Goal: Information Seeking & Learning: Learn about a topic

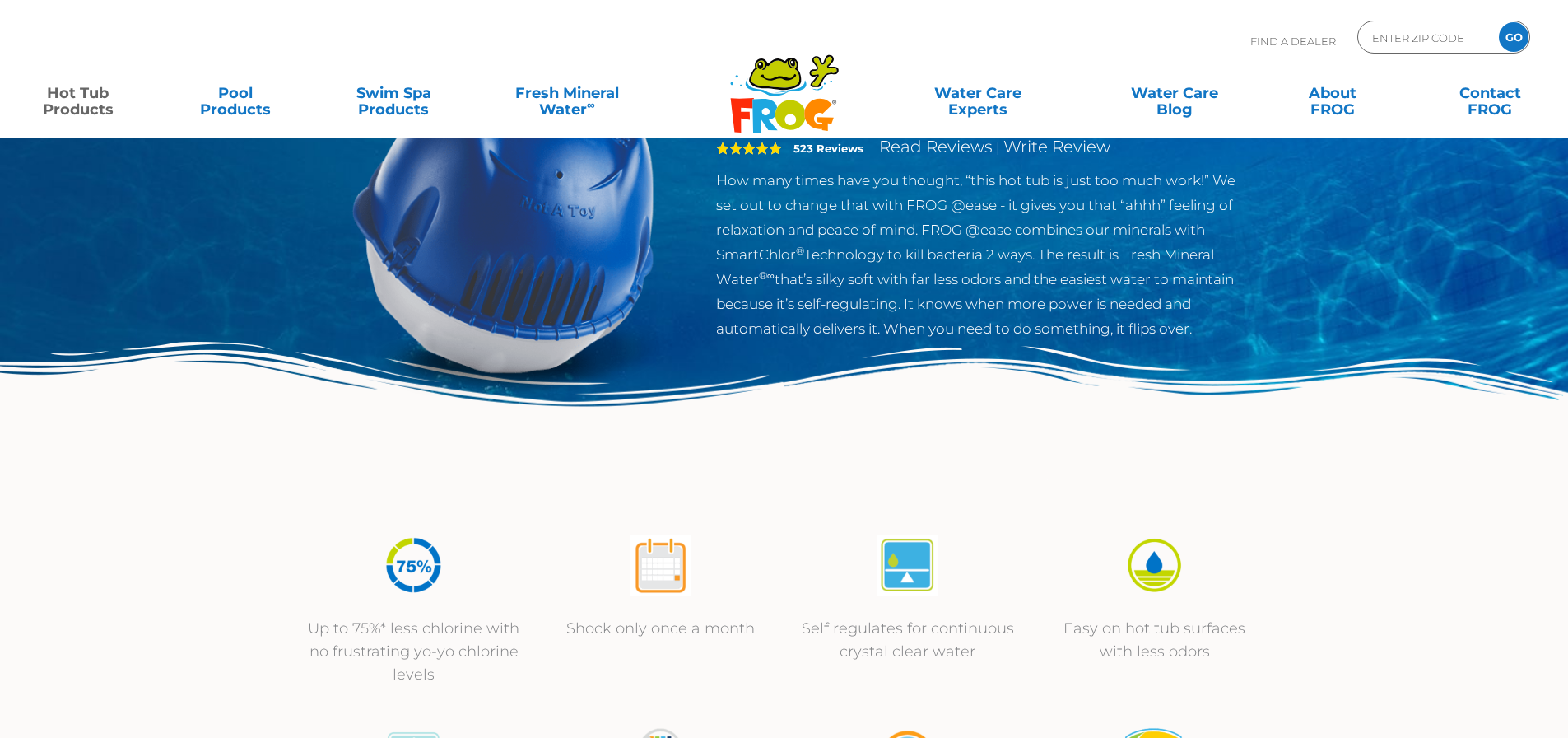
scroll to position [165, 0]
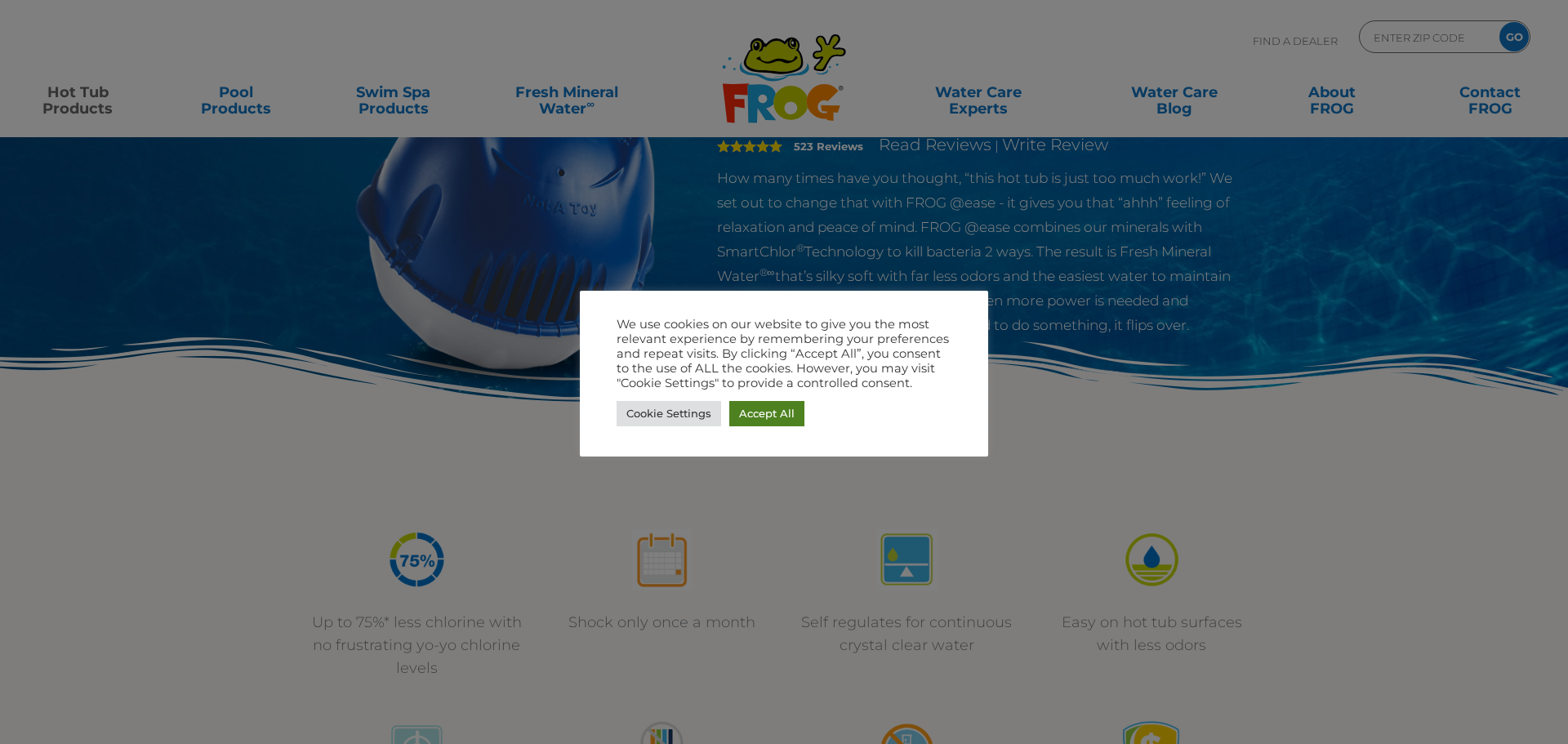
click at [753, 414] on link "Accept All" at bounding box center [767, 414] width 75 height 25
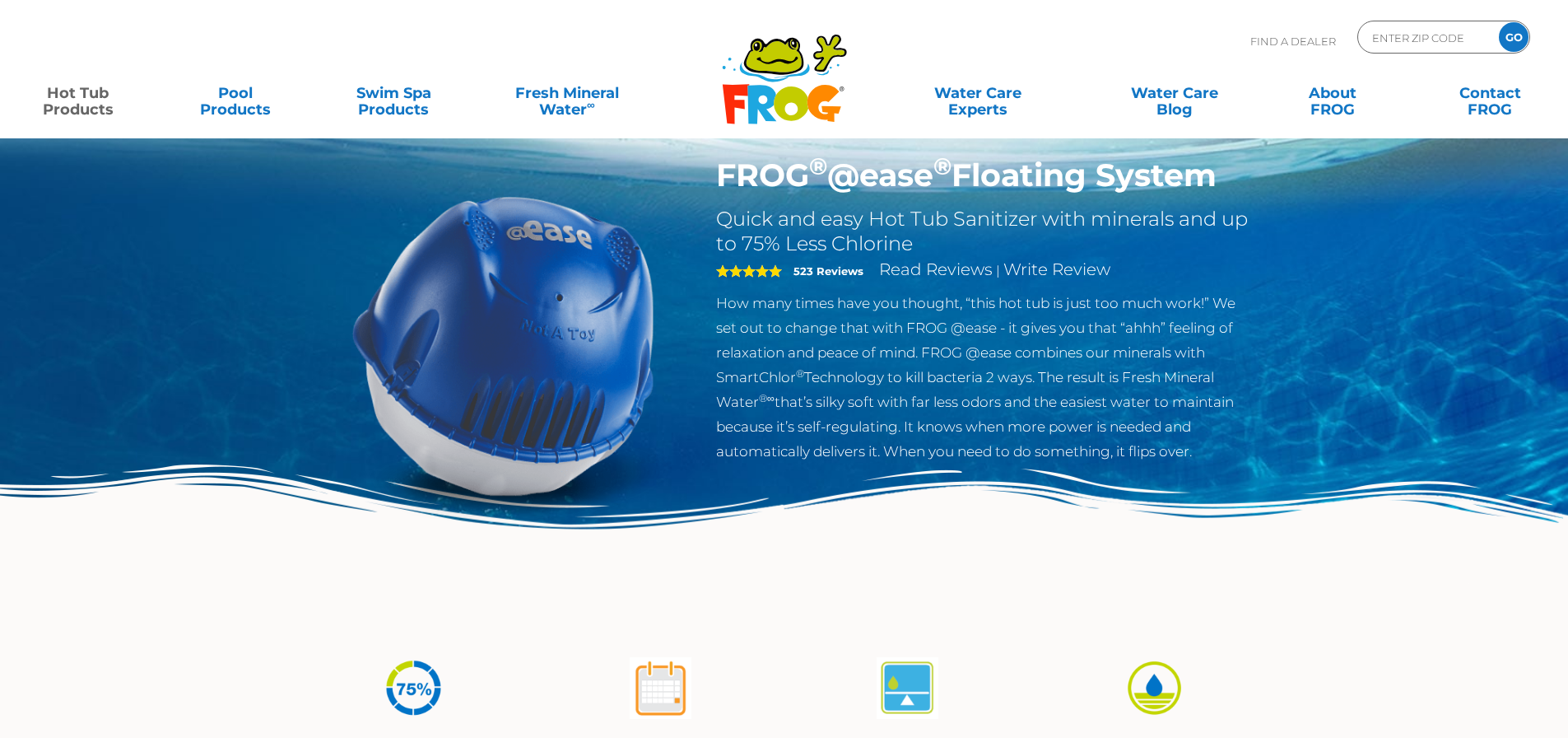
scroll to position [0, 0]
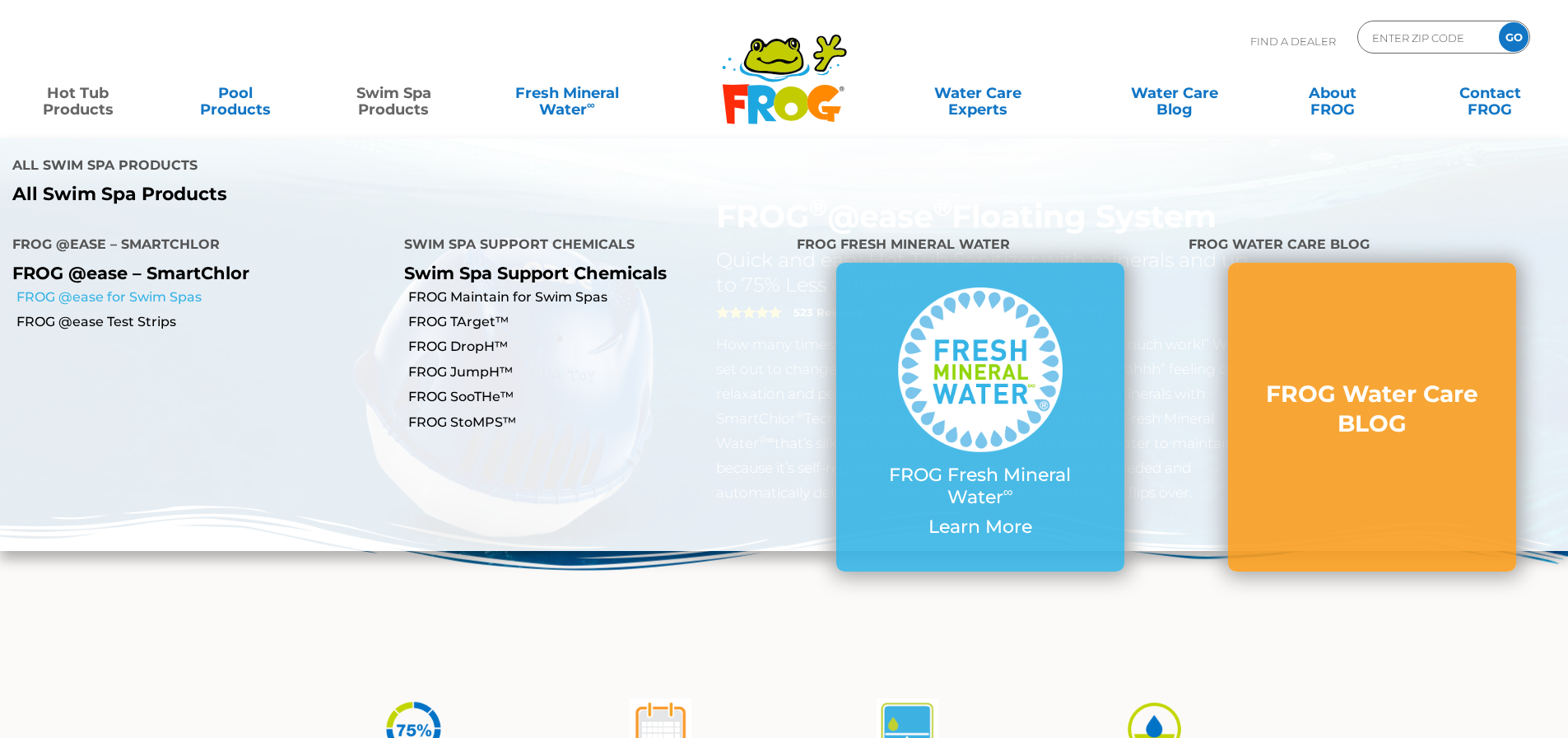
click at [163, 288] on link "FROG @ease for Swim Spas" at bounding box center [204, 297] width 376 height 18
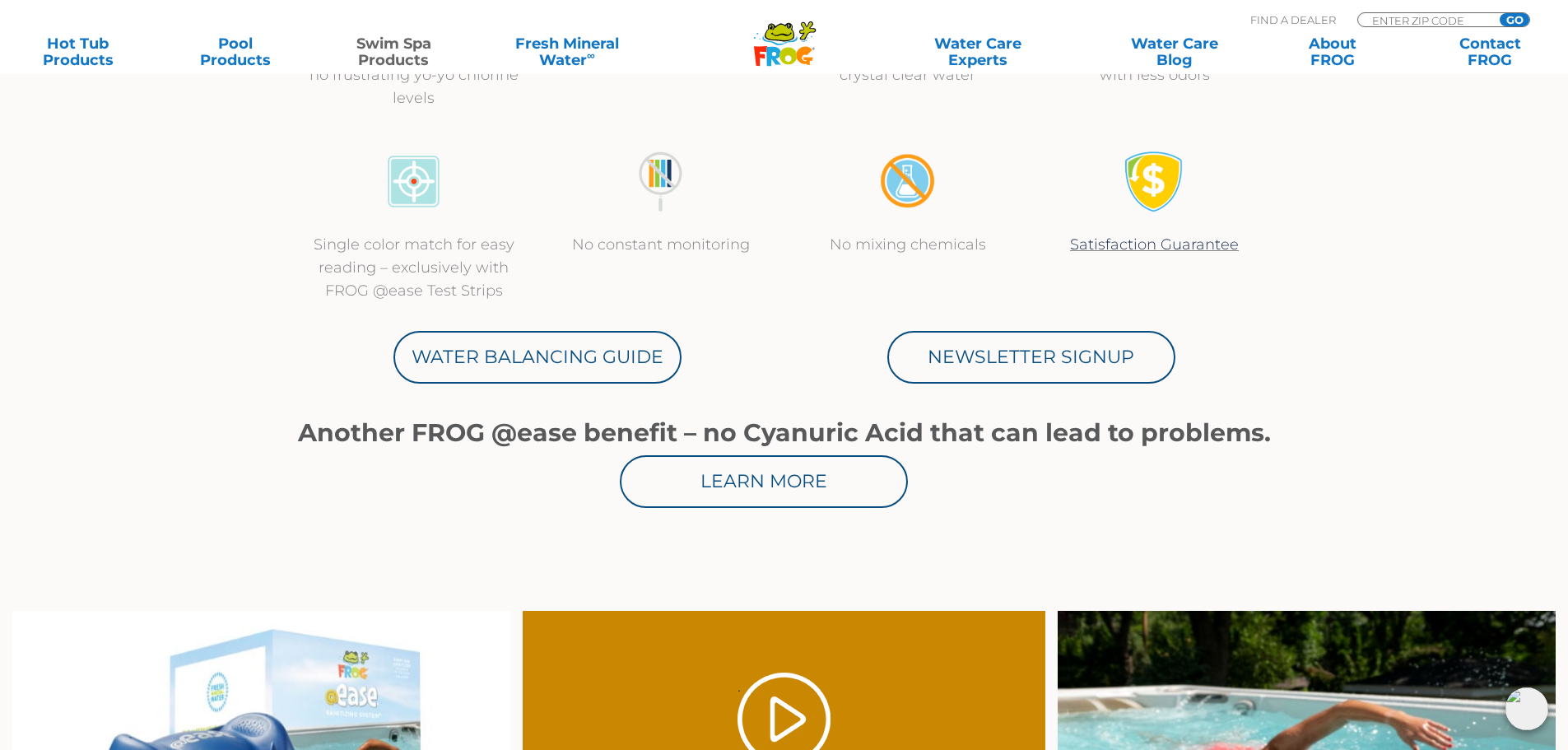
scroll to position [740, 0]
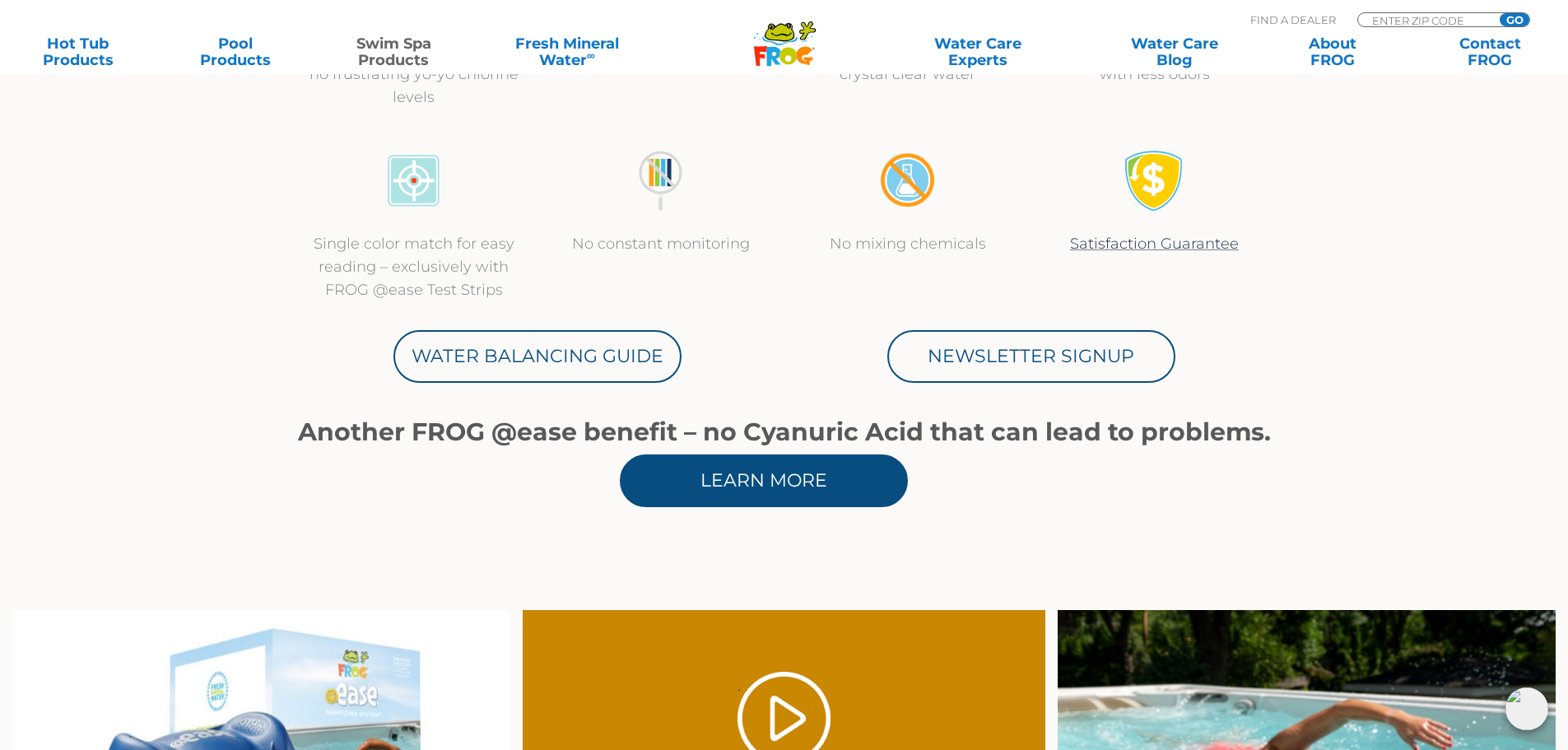
click at [775, 477] on link "Learn More" at bounding box center [764, 480] width 288 height 52
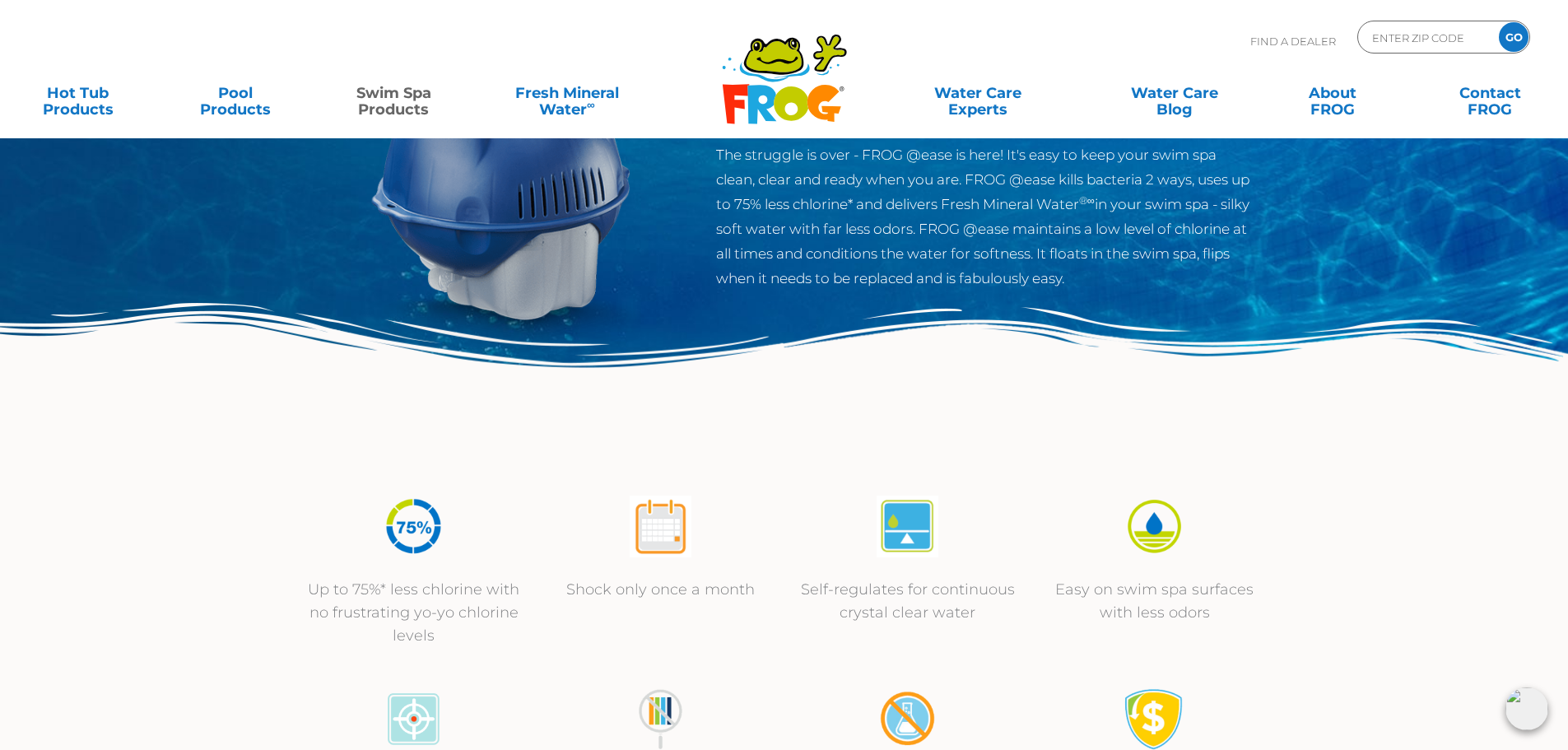
scroll to position [82, 0]
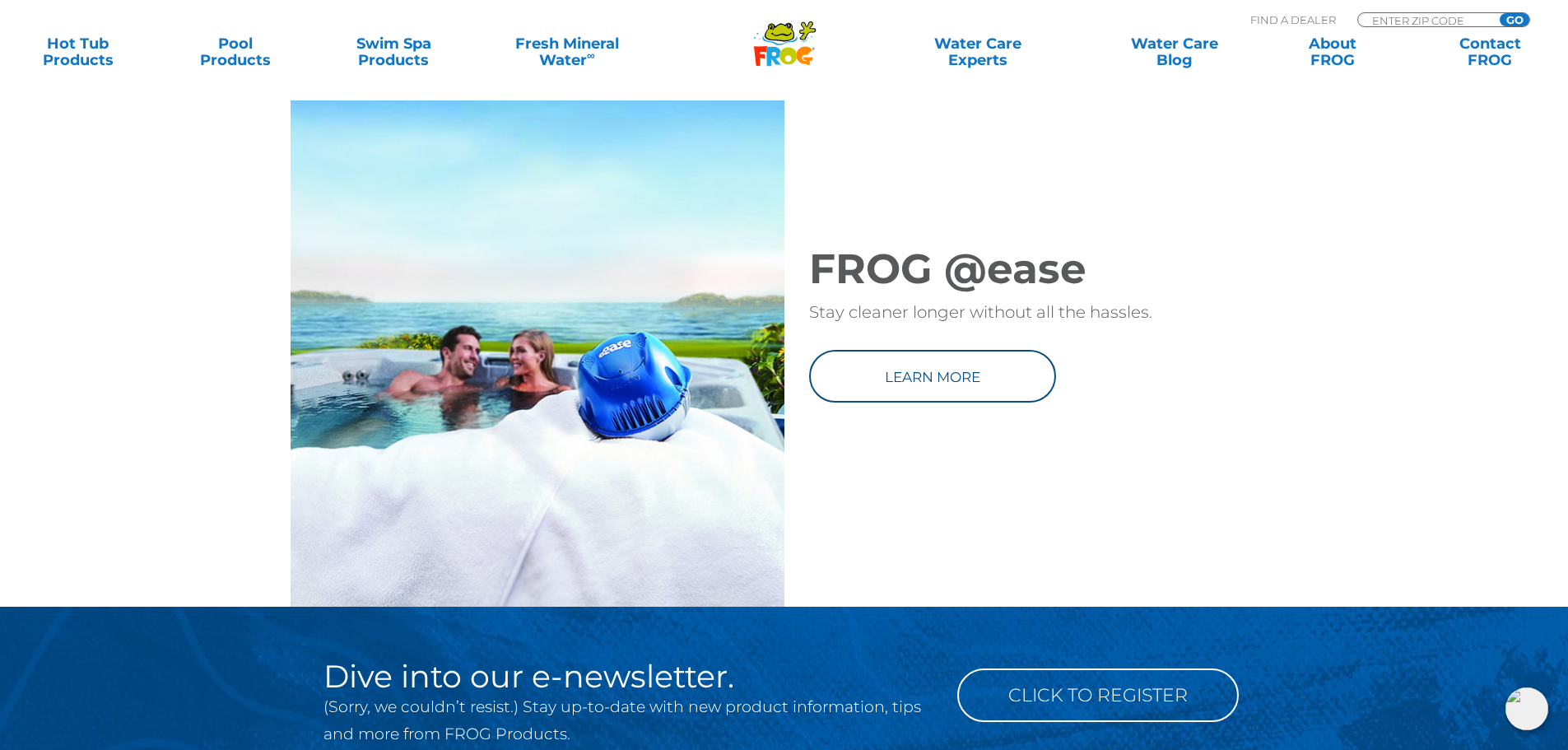
scroll to position [2221, 0]
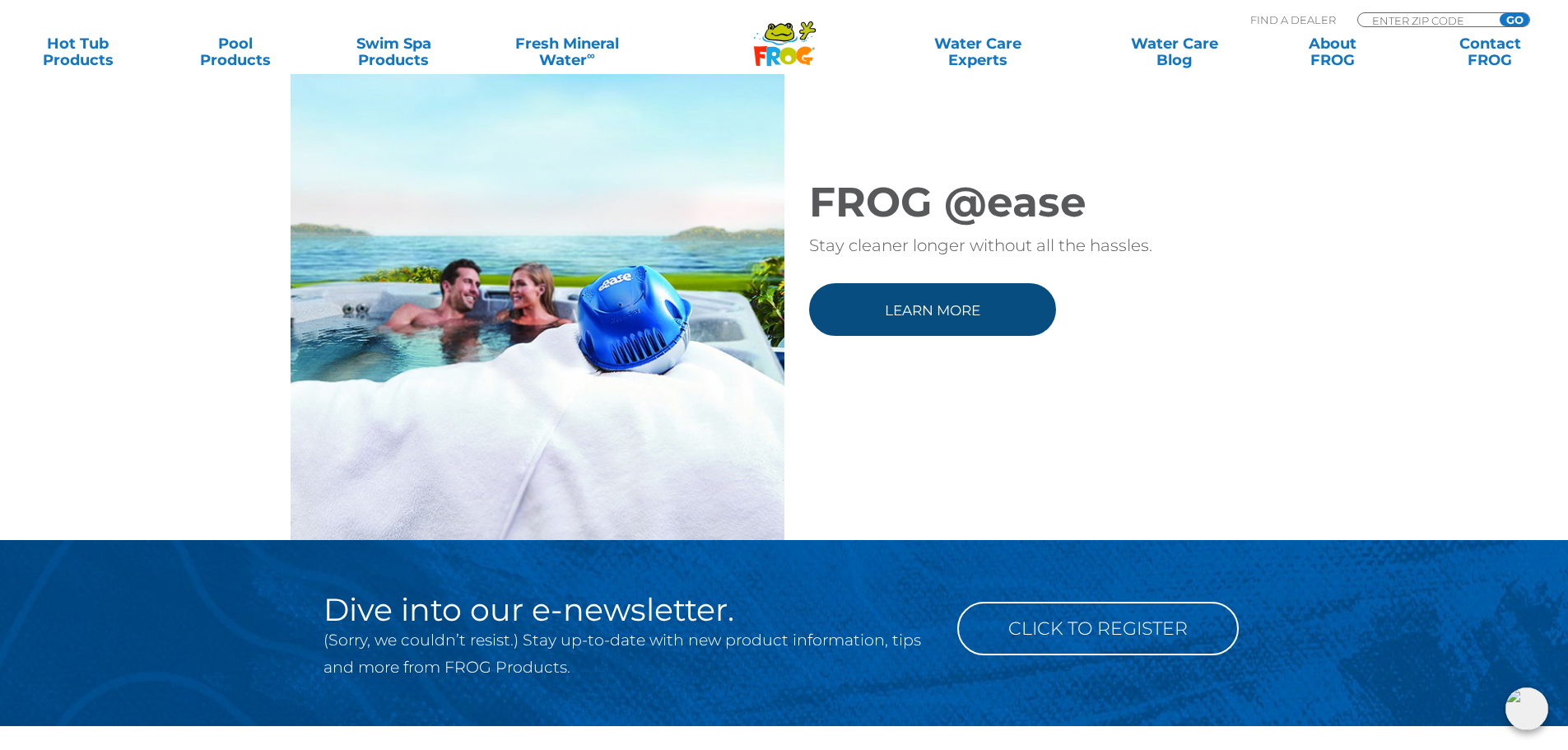
click at [927, 336] on link "Learn more" at bounding box center [932, 309] width 247 height 52
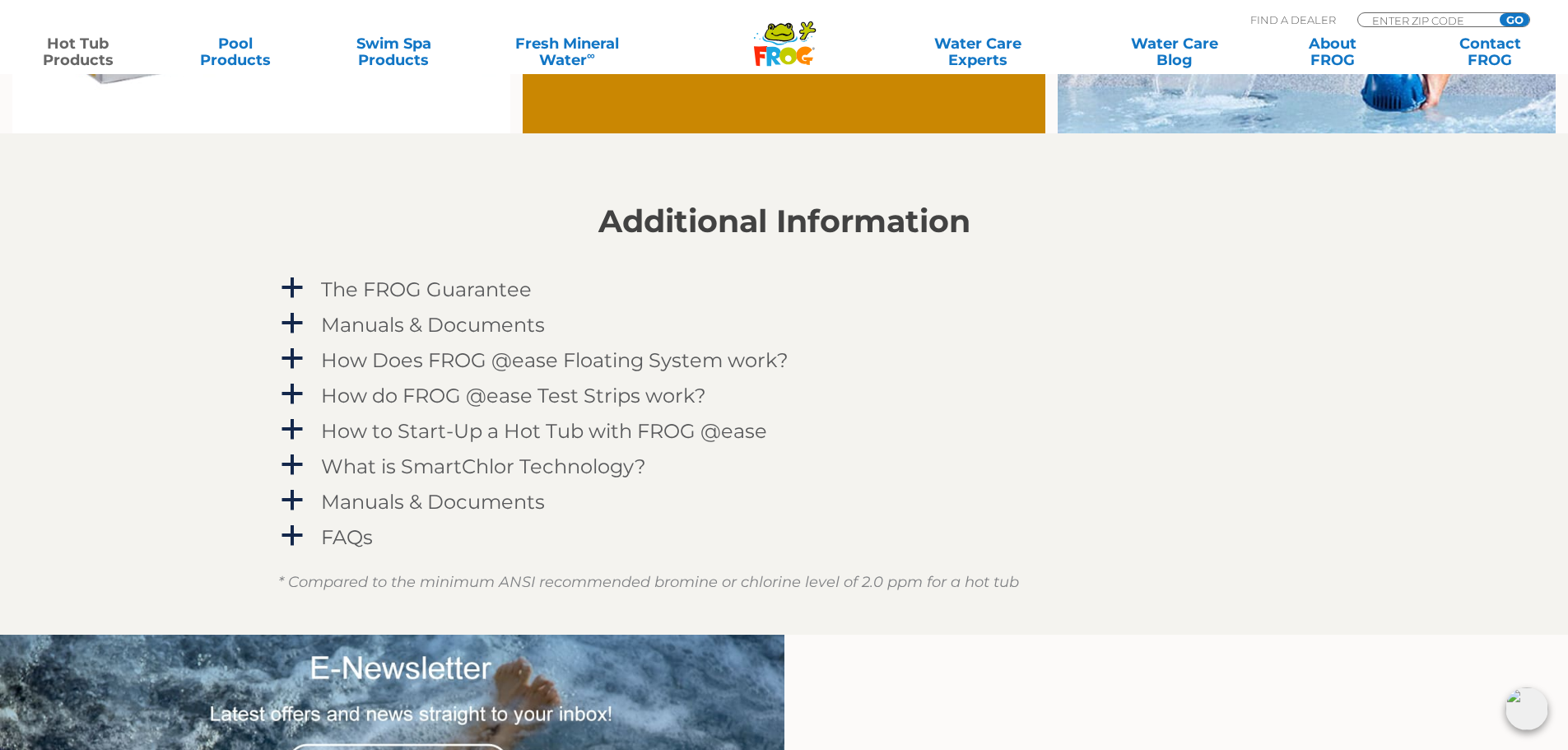
scroll to position [1646, 0]
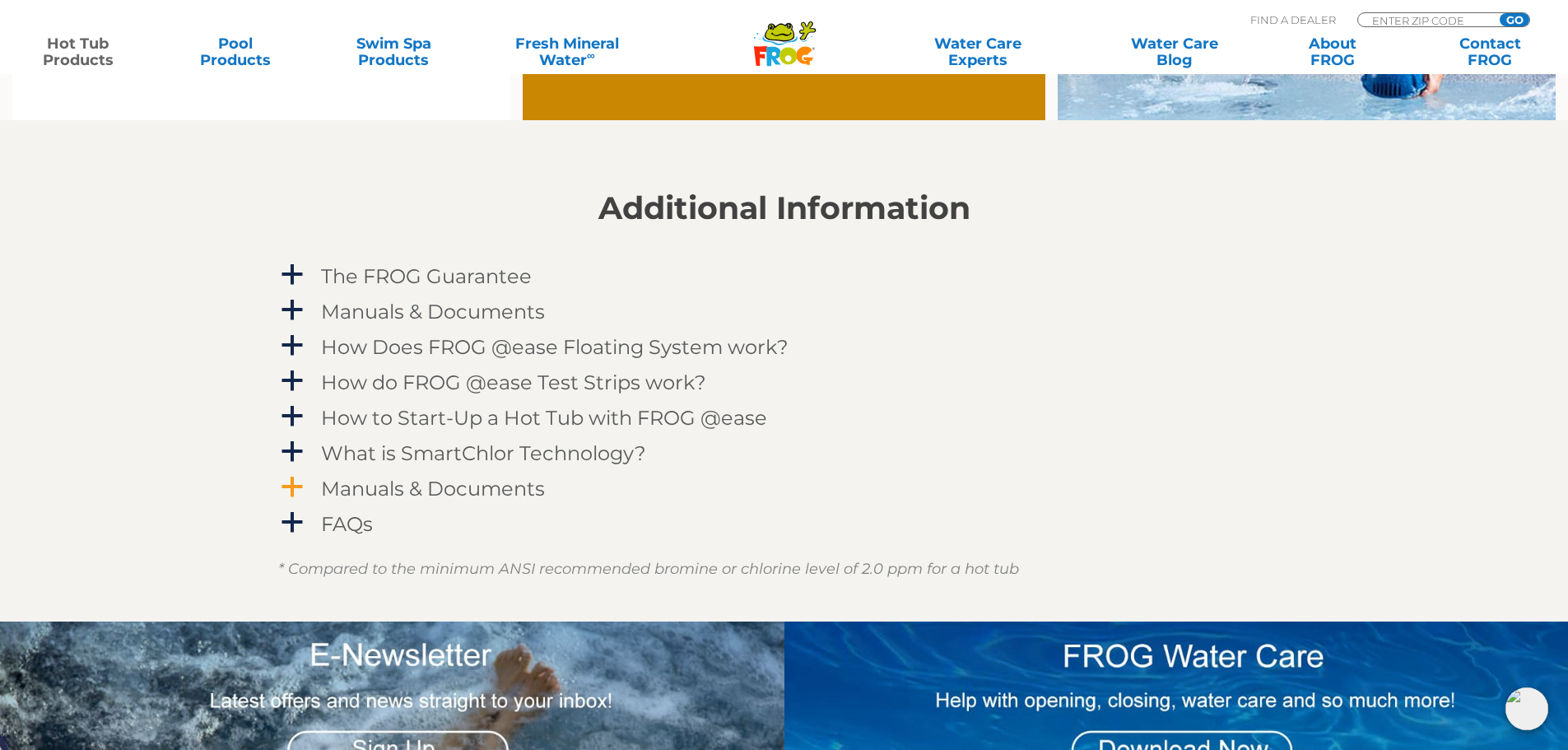
click at [291, 485] on span "a" at bounding box center [292, 486] width 24 height 24
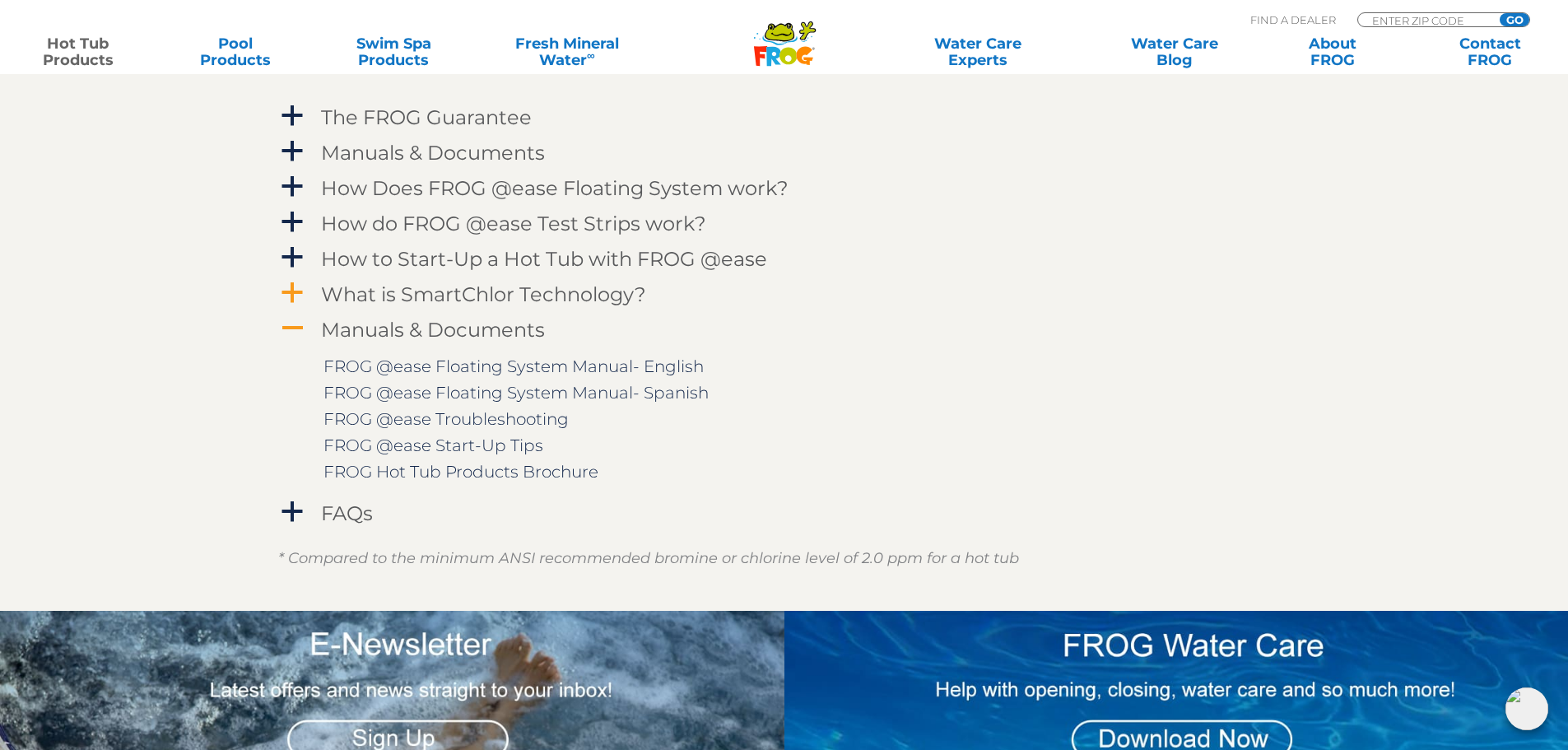
scroll to position [1810, 0]
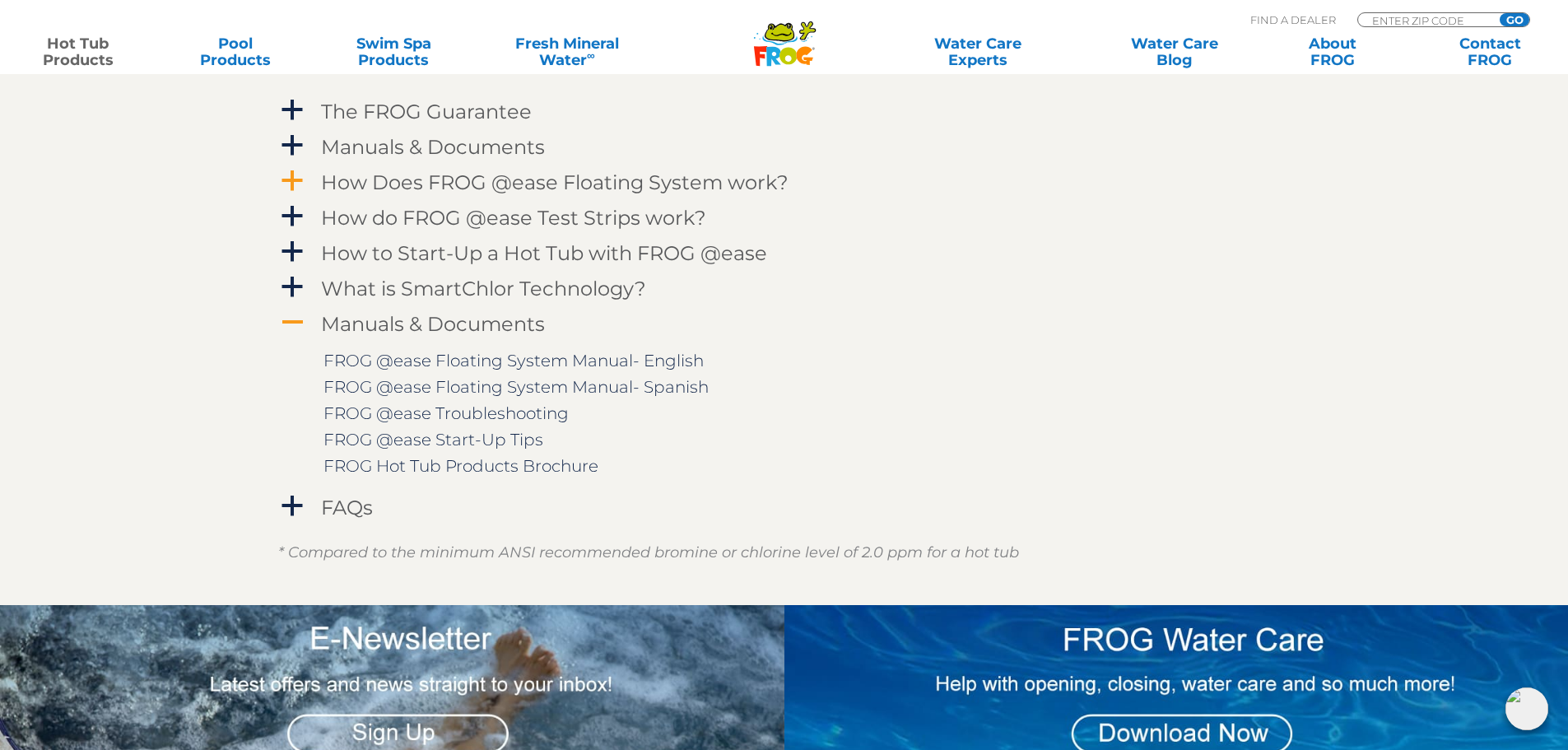
click at [292, 180] on span "a" at bounding box center [292, 180] width 24 height 24
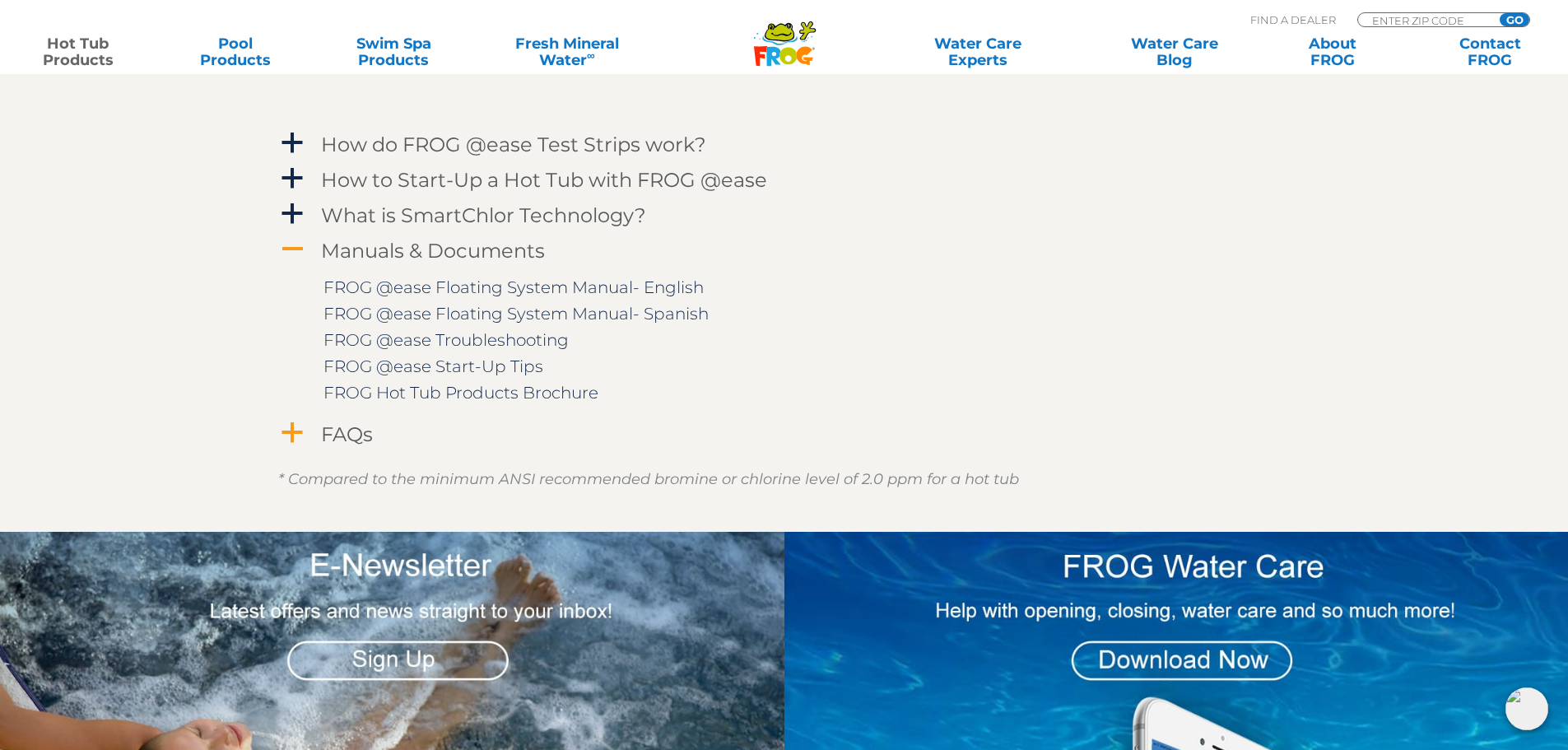
scroll to position [2386, 0]
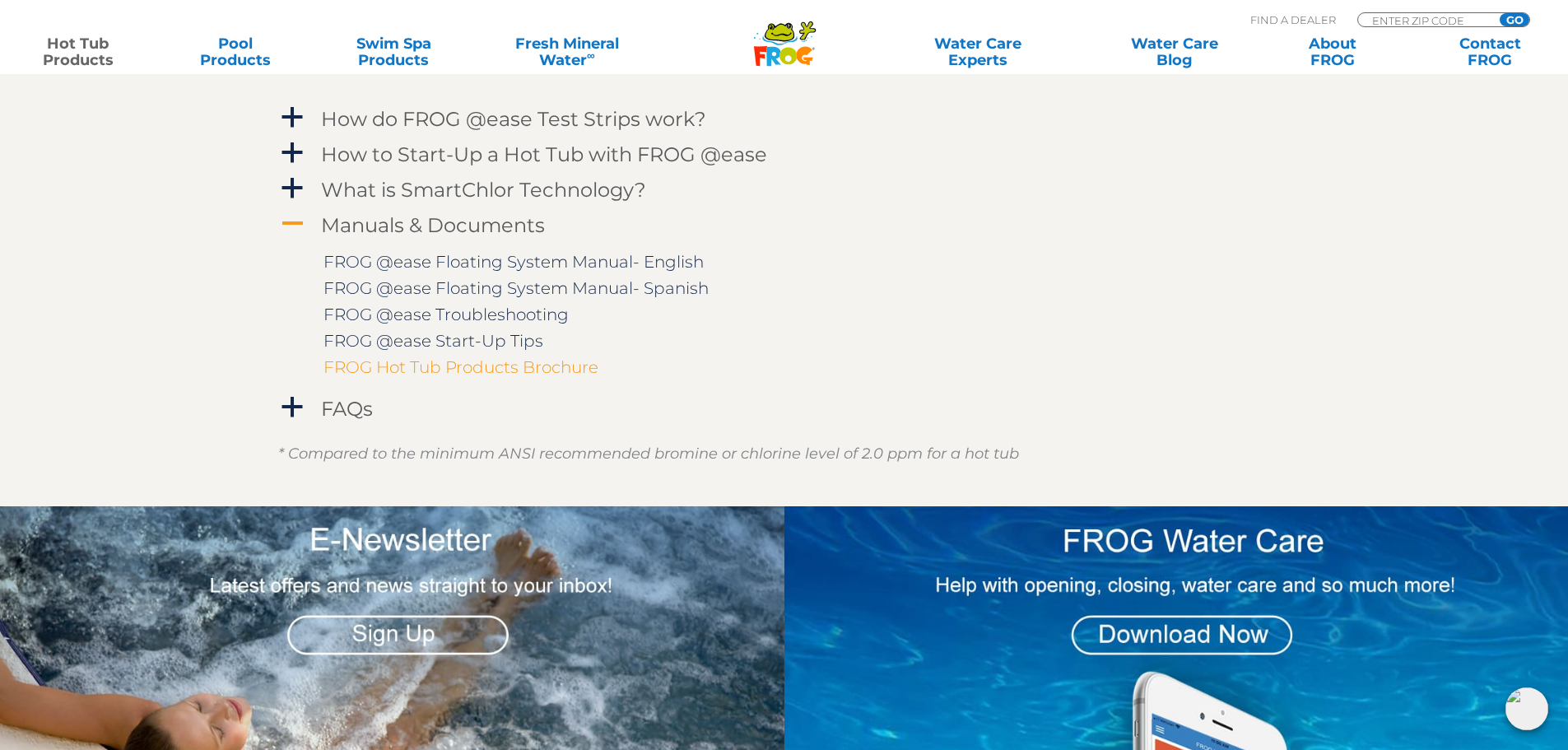
click at [483, 365] on link "FROG Hot Tub Products Brochure" at bounding box center [460, 367] width 275 height 20
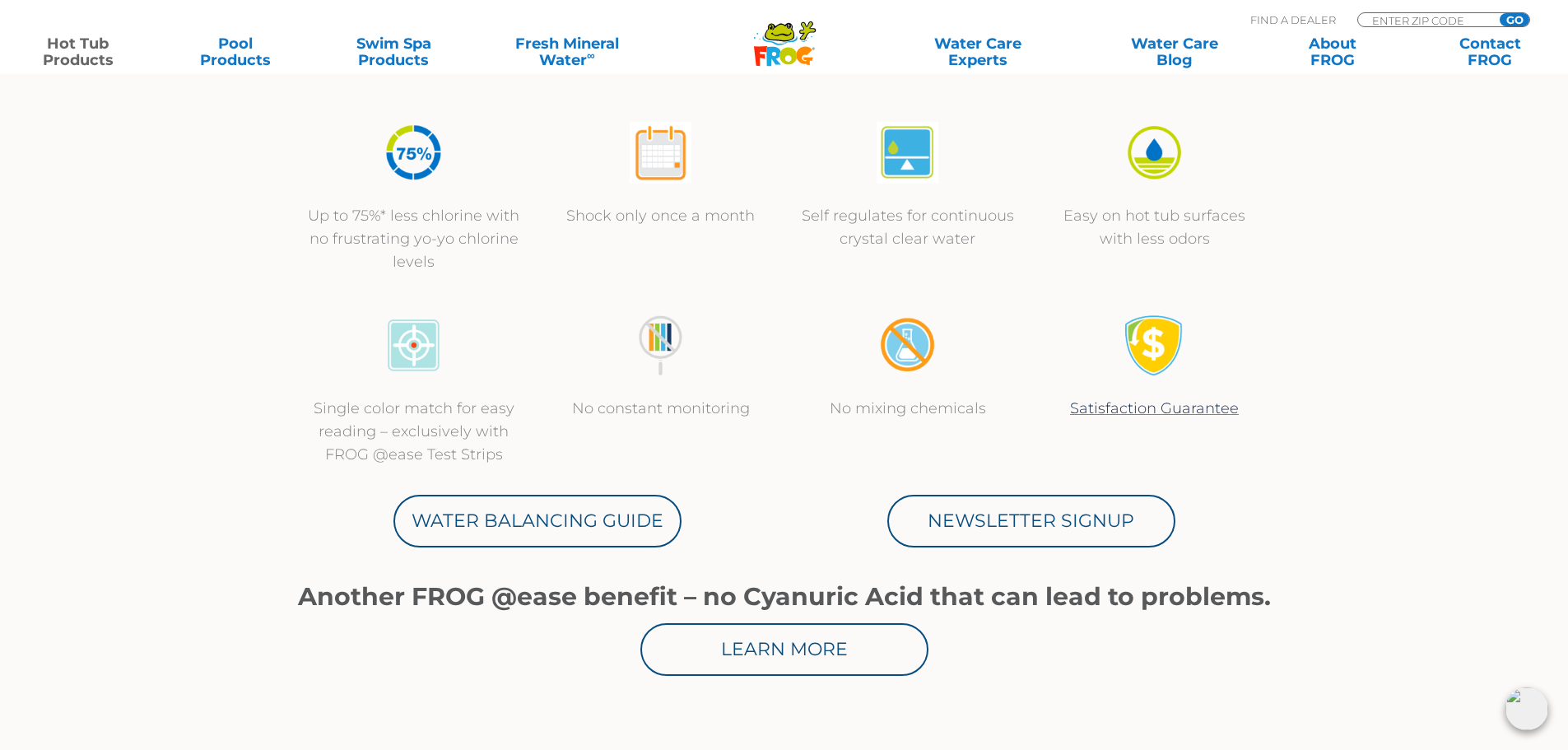
scroll to position [0, 0]
